Goal: Information Seeking & Learning: Learn about a topic

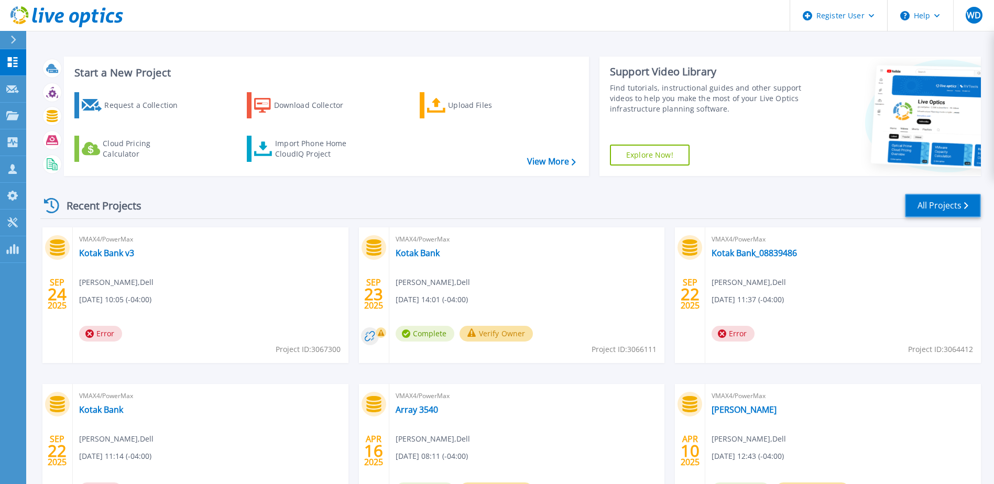
click at [933, 197] on link "All Projects" at bounding box center [943, 206] width 76 height 24
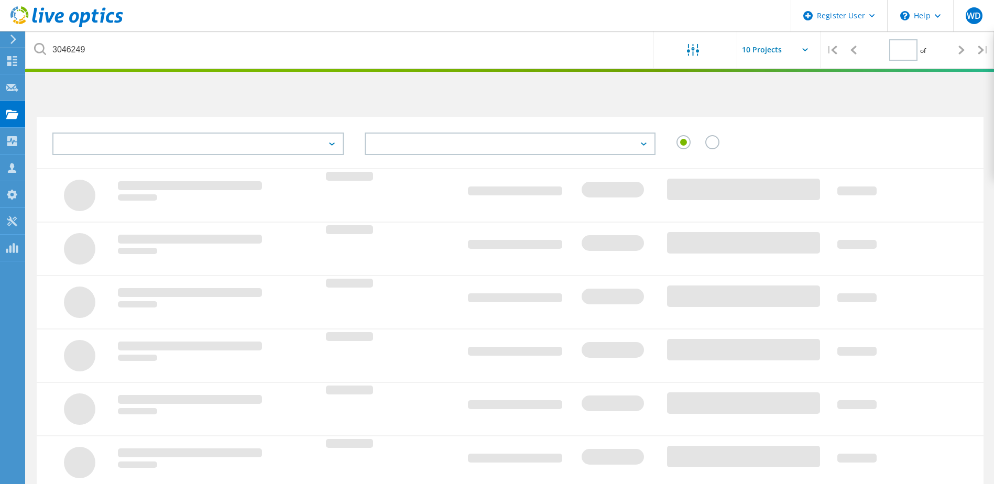
type input "1"
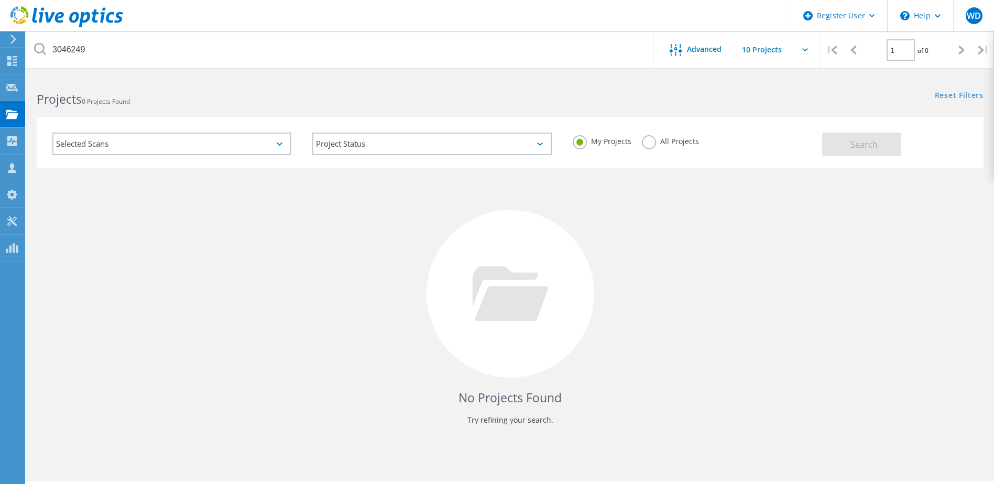
click at [647, 145] on label "All Projects" at bounding box center [670, 140] width 57 height 10
click at [0, 0] on input "All Projects" at bounding box center [0, 0] width 0 height 0
click at [857, 145] on span "Search" at bounding box center [863, 145] width 27 height 12
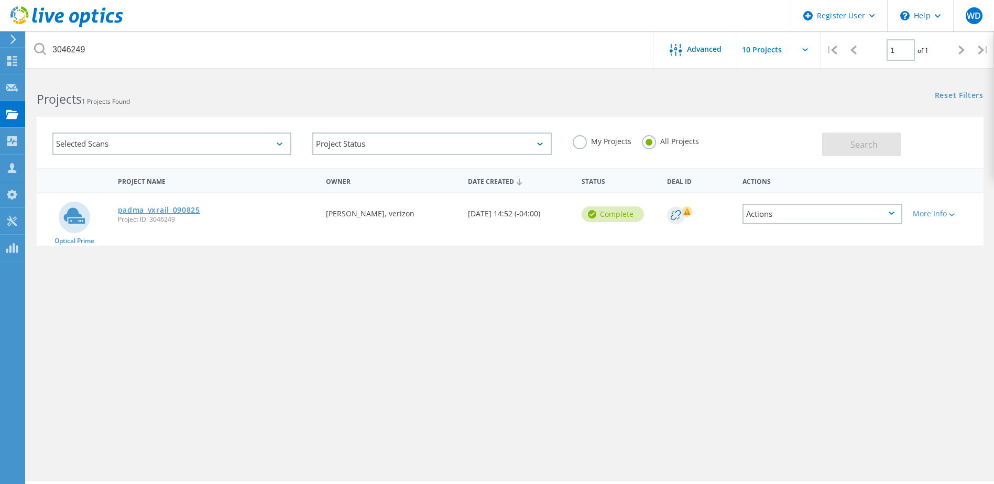
click at [160, 208] on link "padma_vxrail_090825" at bounding box center [159, 209] width 82 height 7
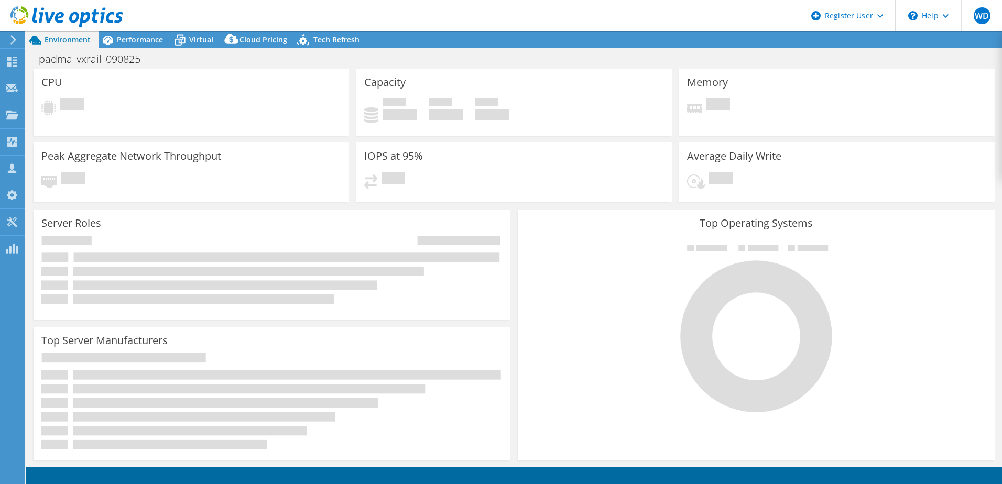
select select "USD"
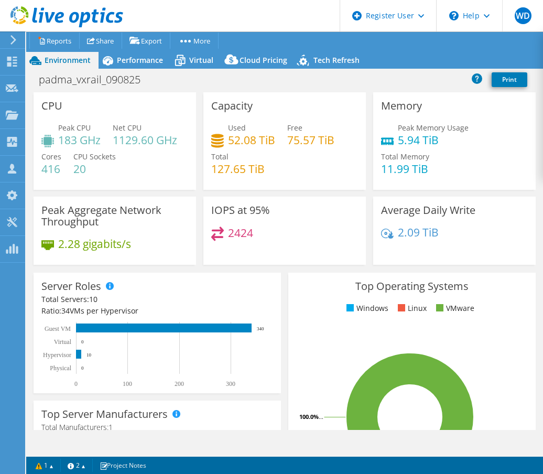
click at [358, 82] on div "padma_vxrail_090825 Print" at bounding box center [284, 79] width 517 height 19
click at [125, 63] on span "Performance" at bounding box center [140, 60] width 46 height 10
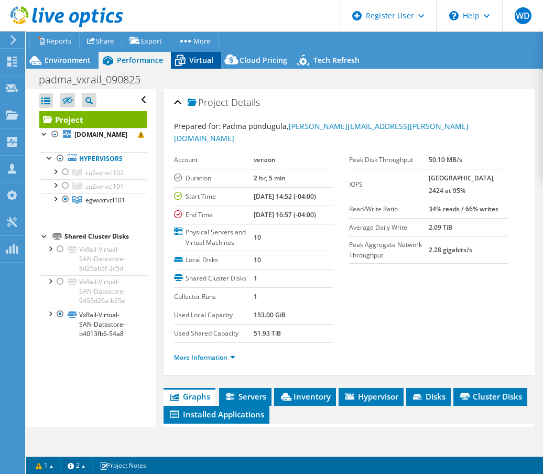
click at [195, 62] on span "Virtual" at bounding box center [201, 60] width 24 height 10
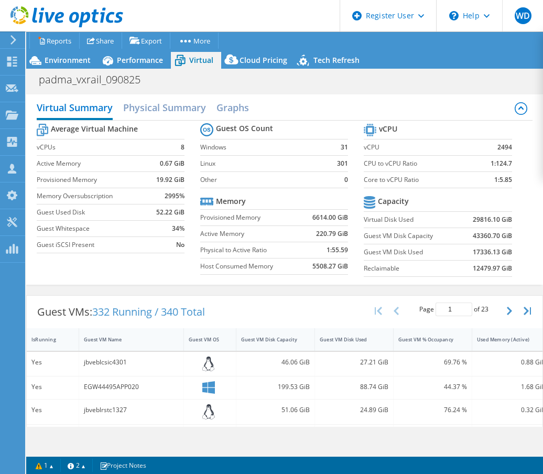
click at [409, 60] on div "Environment Performance Virtual Upgrades Cloud Pricing Tech Refresh" at bounding box center [284, 60] width 517 height 17
click at [73, 65] on div "Environment" at bounding box center [62, 60] width 72 height 17
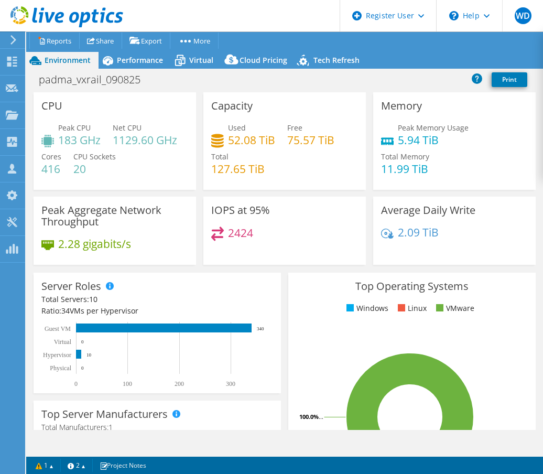
click at [287, 85] on div "padma_vxrail_090825 Print" at bounding box center [284, 79] width 517 height 19
click at [287, 178] on div "Used 52.08 TiB Free 75.57 TiB Total 127.65 TiB" at bounding box center [284, 153] width 147 height 63
click at [314, 172] on div "Used 52.08 TiB Free 75.57 TiB Total 127.65 TiB" at bounding box center [284, 153] width 147 height 63
click at [131, 63] on span "Performance" at bounding box center [140, 60] width 46 height 10
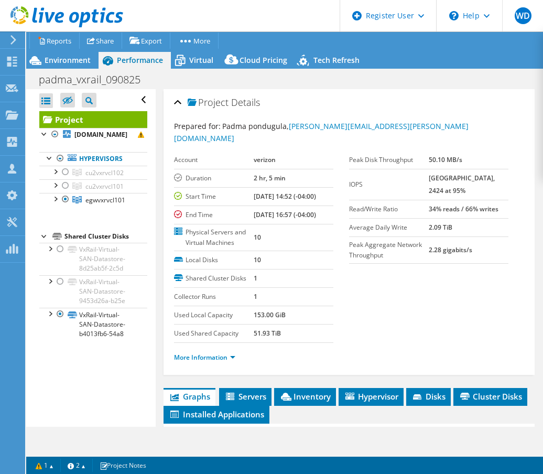
click at [357, 293] on section "Prepared for: Padma pondugula, [EMAIL_ADDRESS][PERSON_NAME][DOMAIN_NAME] Accoun…" at bounding box center [349, 246] width 350 height 251
click at [396, 103] on div "Project Details" at bounding box center [349, 103] width 350 height 23
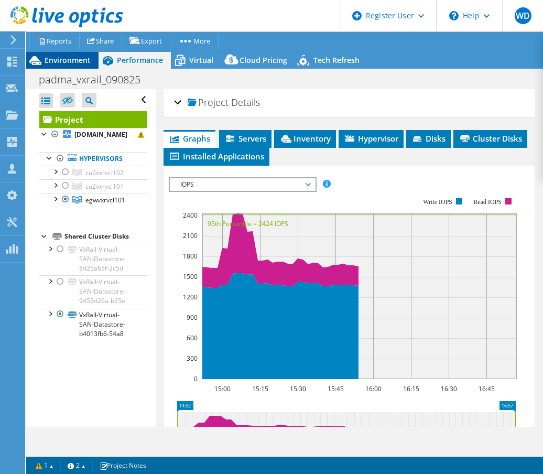
click at [64, 62] on span "Environment" at bounding box center [68, 60] width 46 height 10
